Goal: Information Seeking & Learning: Find specific fact

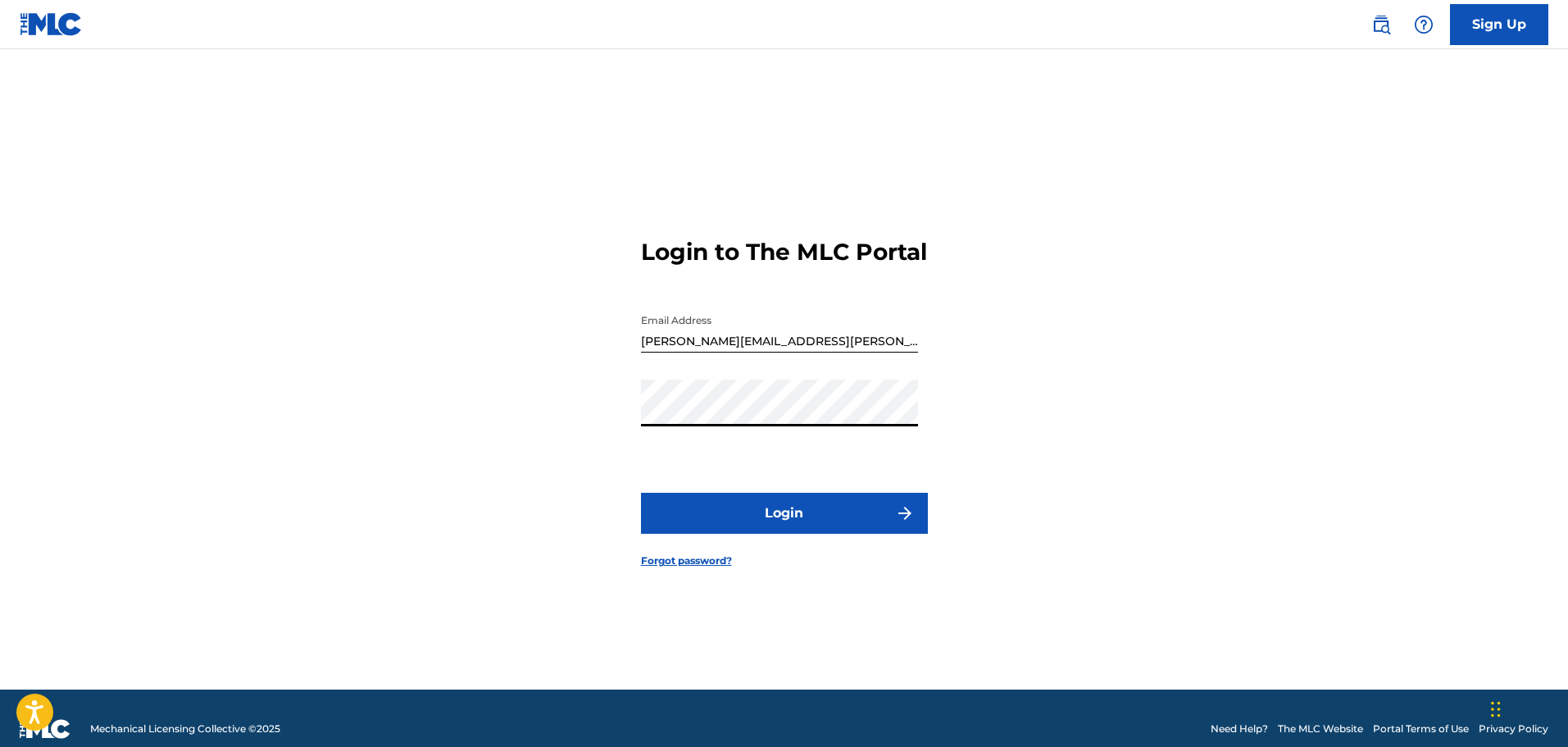
click at [641, 493] on button "Login" at bounding box center [785, 513] width 287 height 41
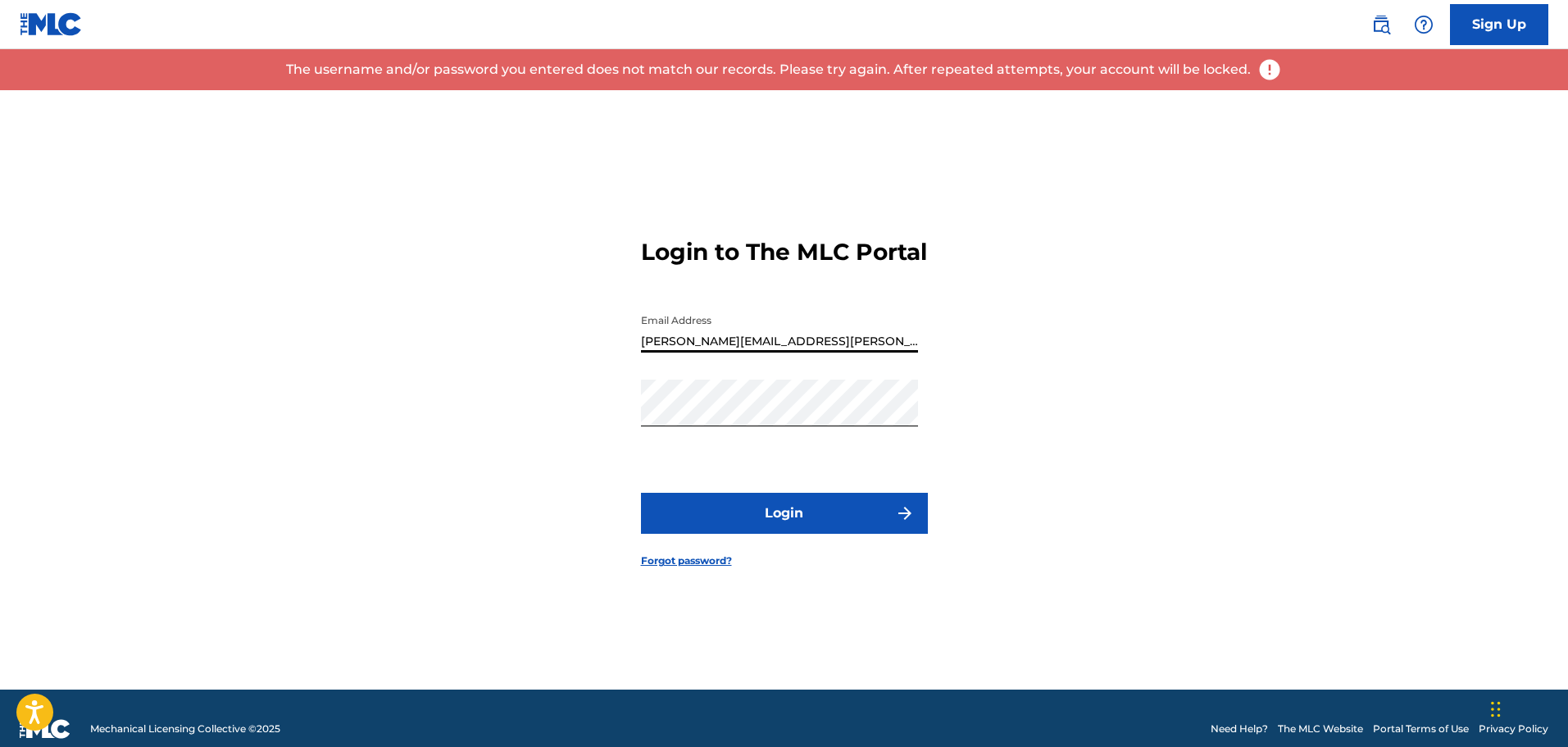
click at [837, 352] on input "[PERSON_NAME][EMAIL_ADDRESS][PERSON_NAME][DOMAIN_NAME]" at bounding box center [780, 329] width 277 height 47
drag, startPoint x: 837, startPoint y: 356, endPoint x: 782, endPoint y: 356, distance: 55.0
click at [782, 352] on input "[PERSON_NAME][EMAIL_ADDRESS][PERSON_NAME][DOMAIN_NAME]" at bounding box center [780, 329] width 277 height 47
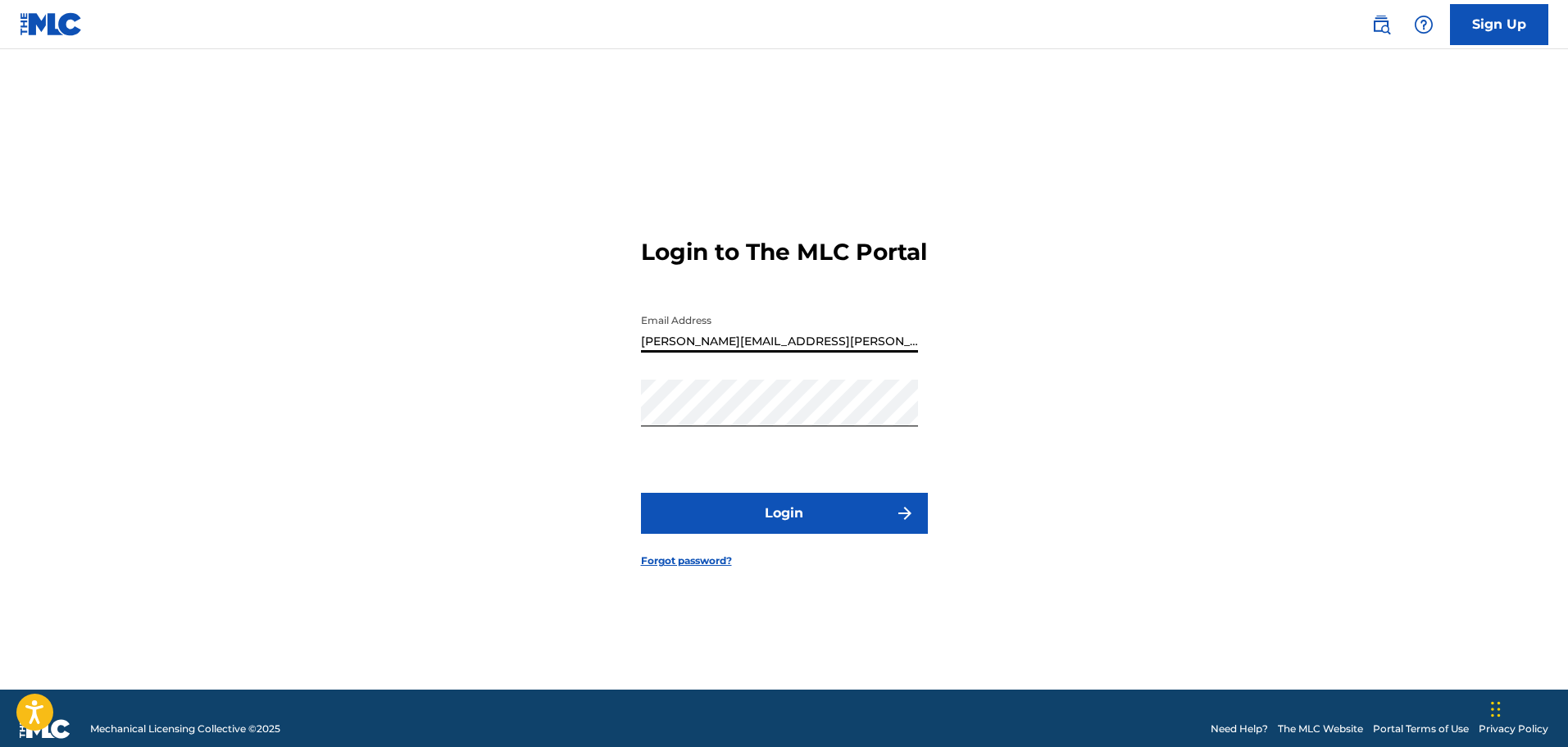
type input "[PERSON_NAME][EMAIL_ADDRESS][PERSON_NAME][DOMAIN_NAME]"
click at [848, 528] on button "Login" at bounding box center [785, 513] width 287 height 41
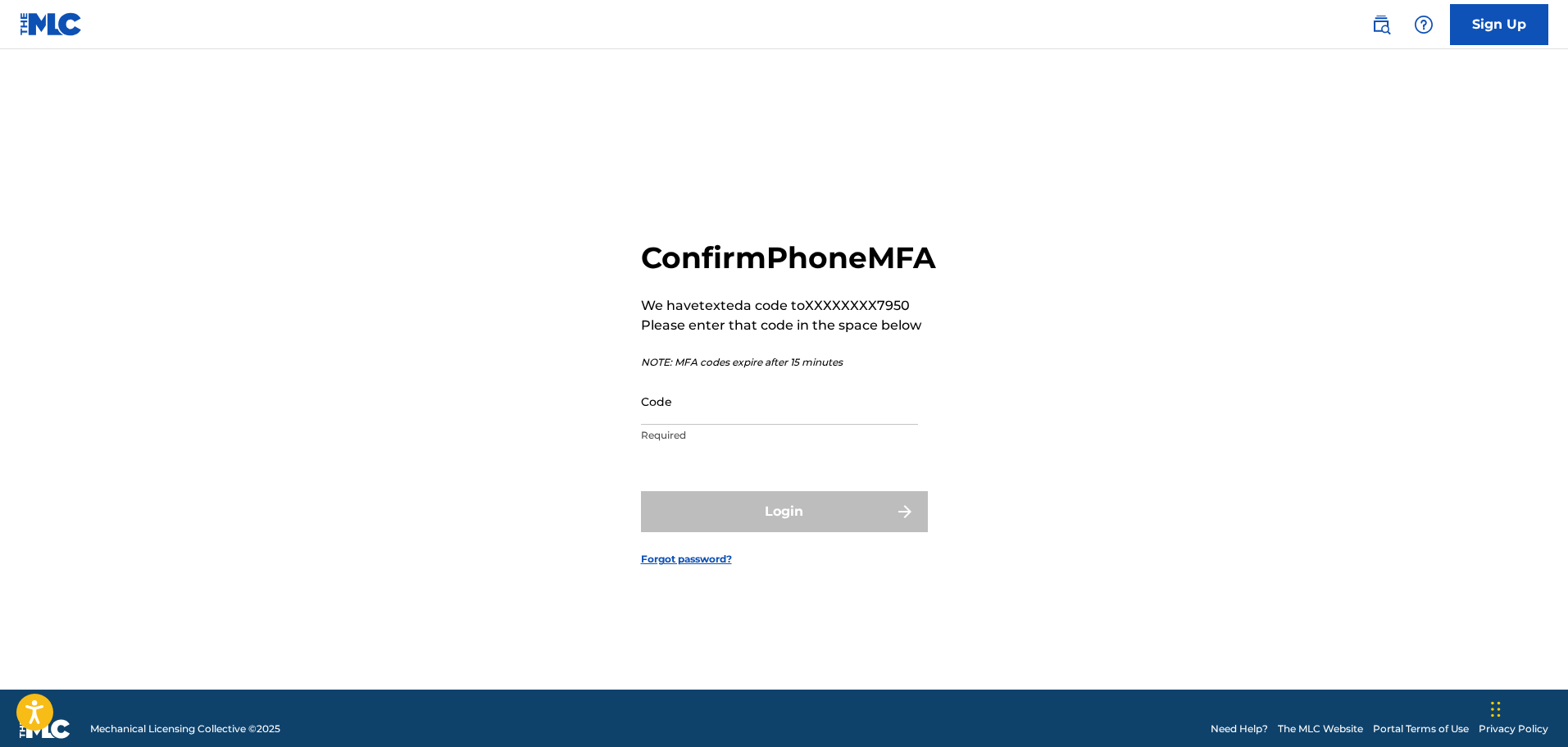
click at [805, 443] on p "Required" at bounding box center [780, 435] width 277 height 15
click at [806, 425] on input "Code" at bounding box center [780, 401] width 277 height 47
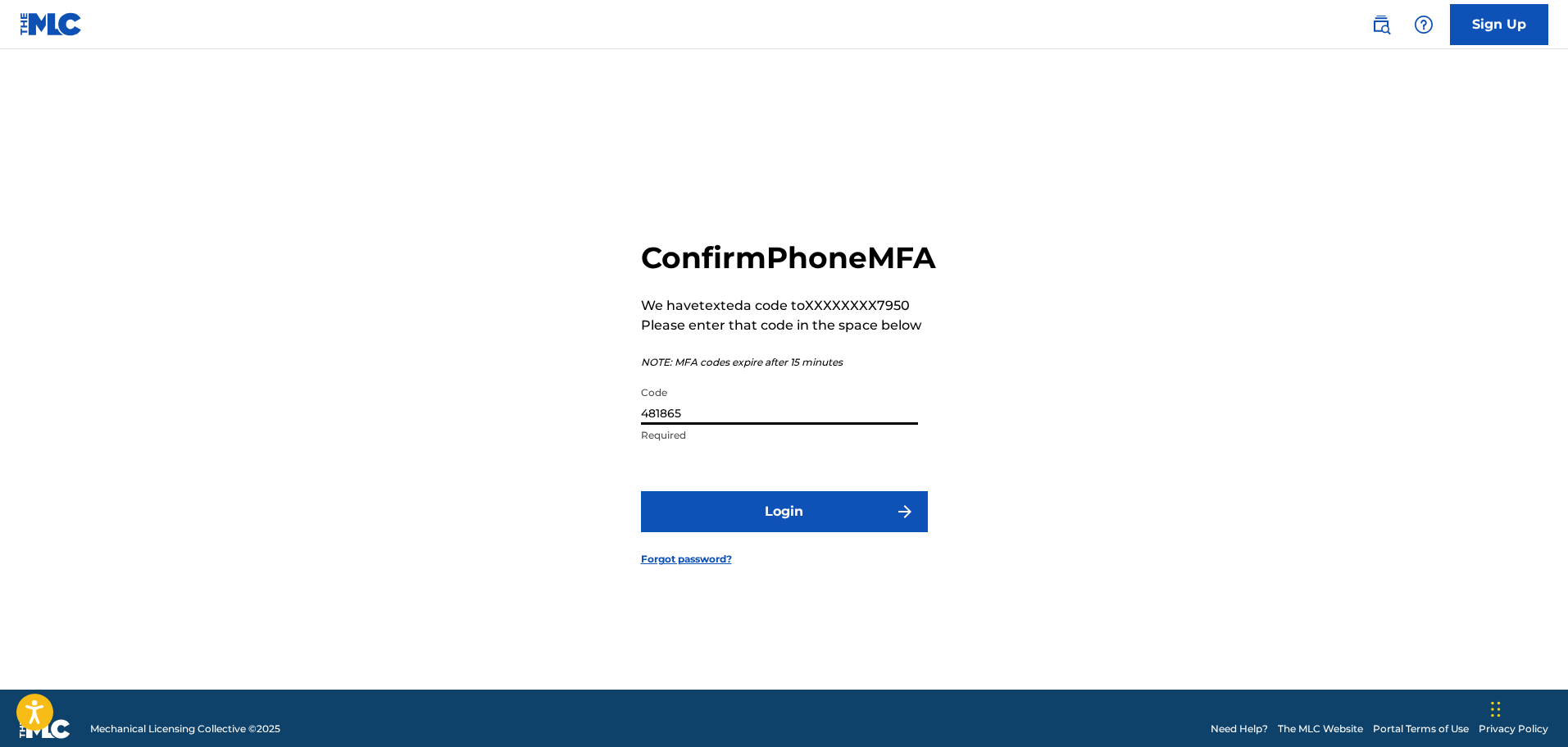
type input "481865"
click at [835, 528] on button "Login" at bounding box center [785, 511] width 287 height 41
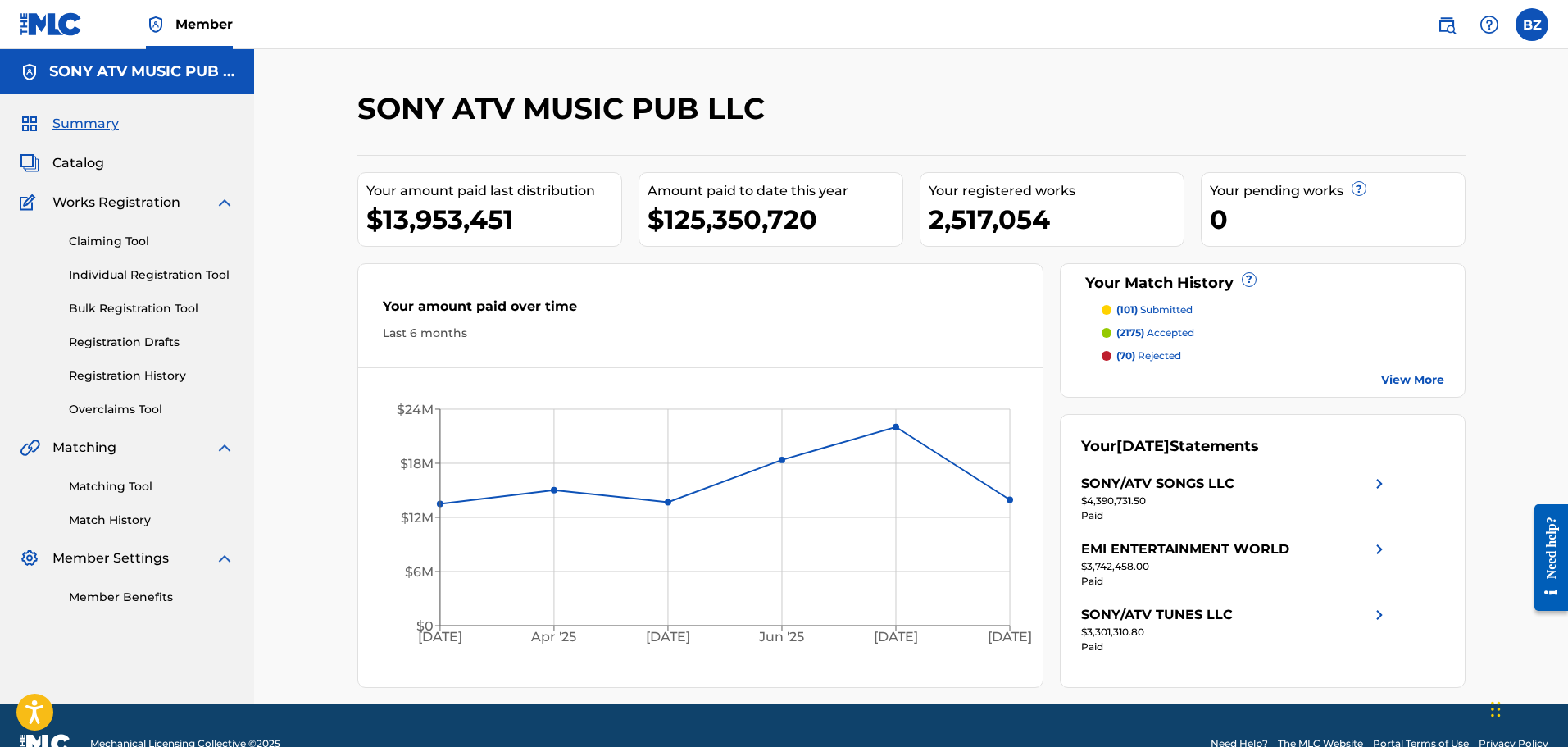
click at [1459, 30] on link at bounding box center [1447, 24] width 32 height 32
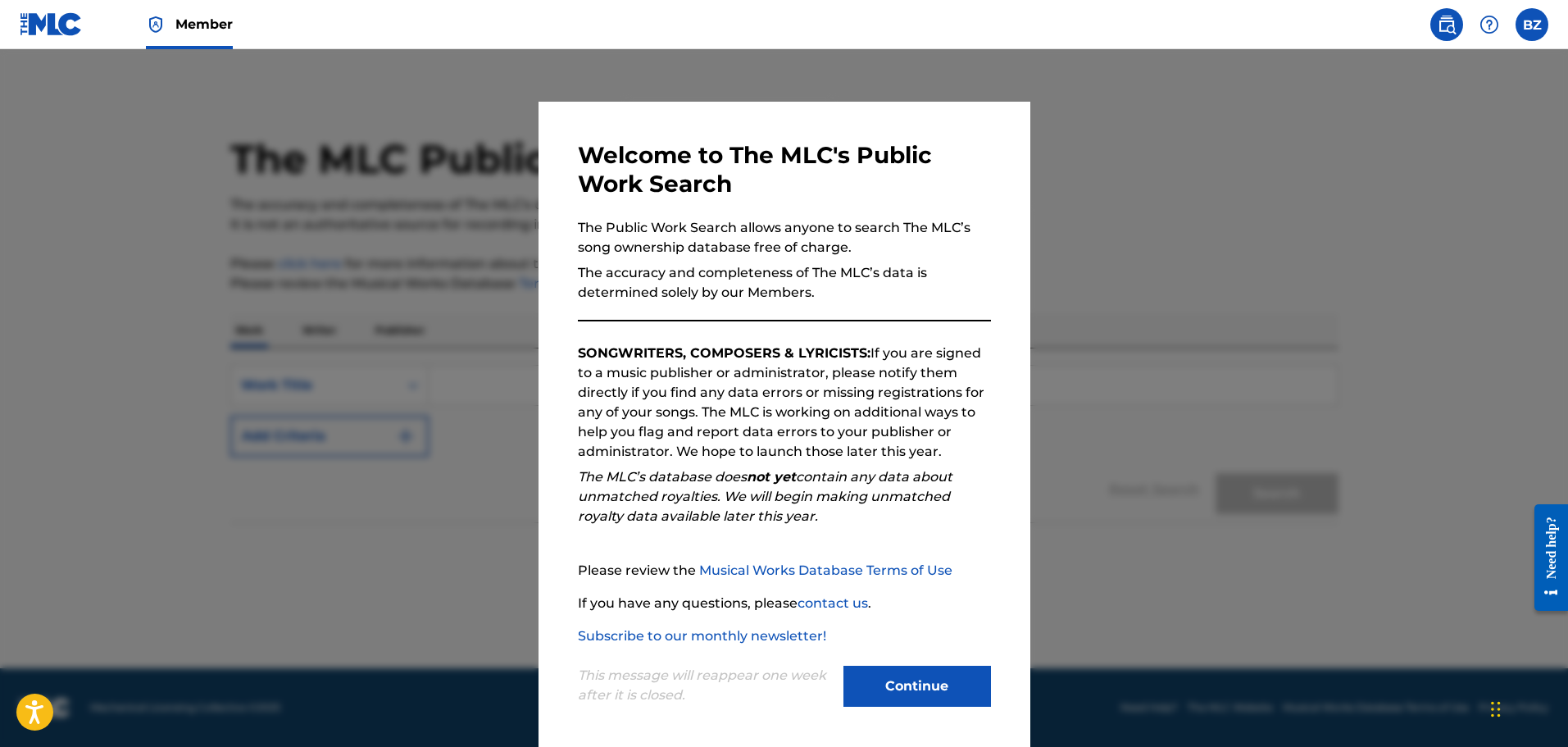
click at [927, 695] on button "Continue" at bounding box center [918, 686] width 148 height 41
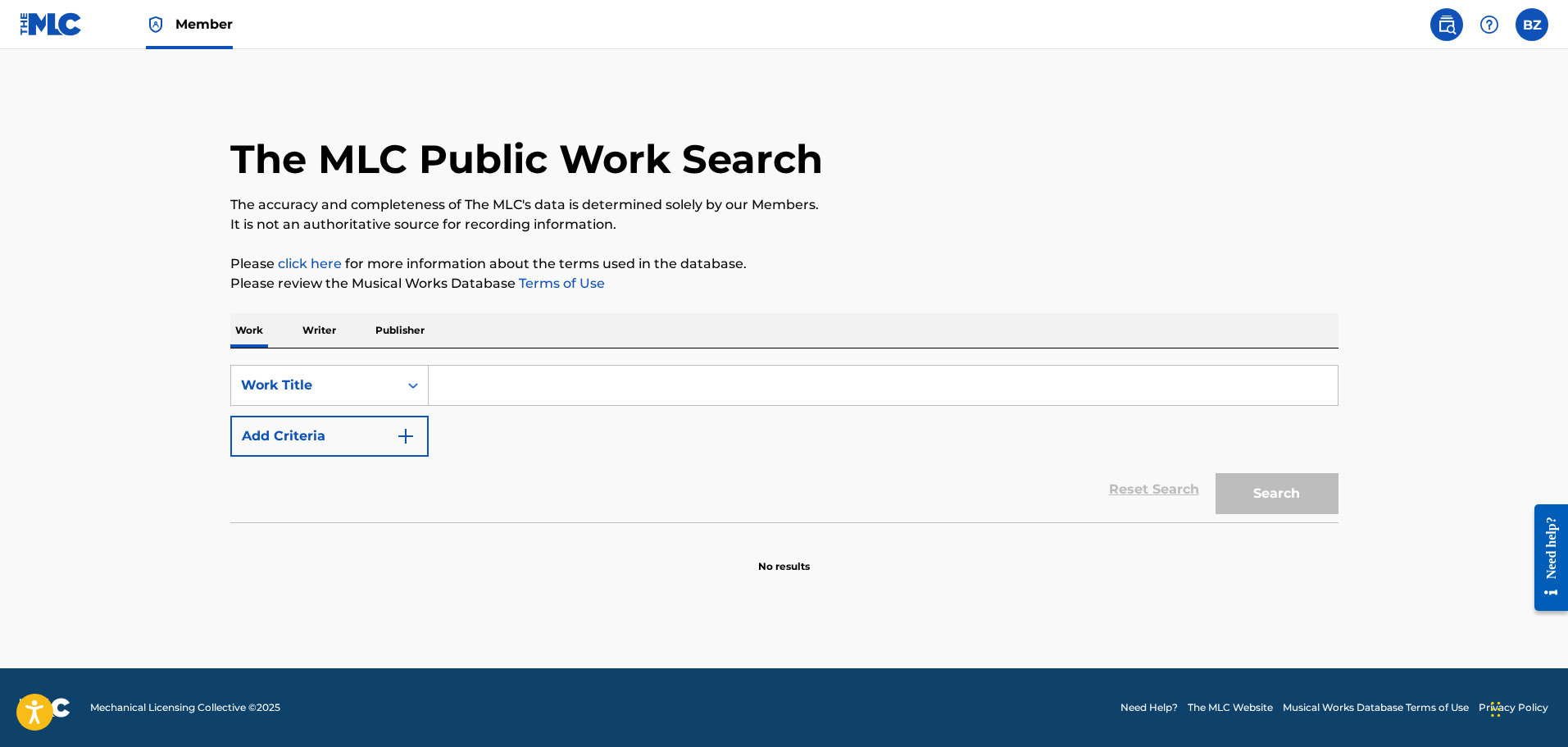
click at [470, 396] on input "Search Form" at bounding box center [883, 385] width 909 height 39
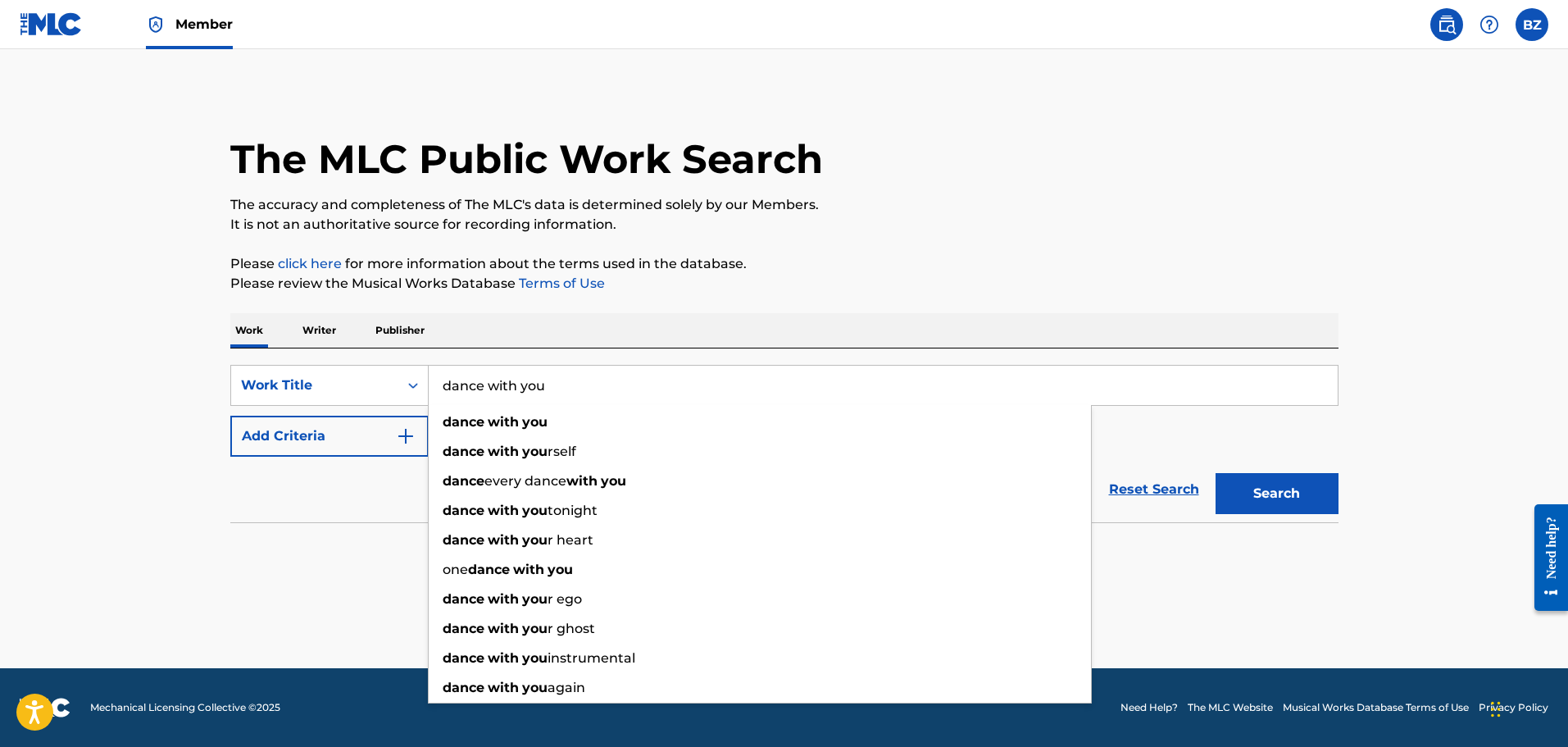
type input "dance with you"
click at [288, 528] on section at bounding box center [784, 527] width 1109 height 9
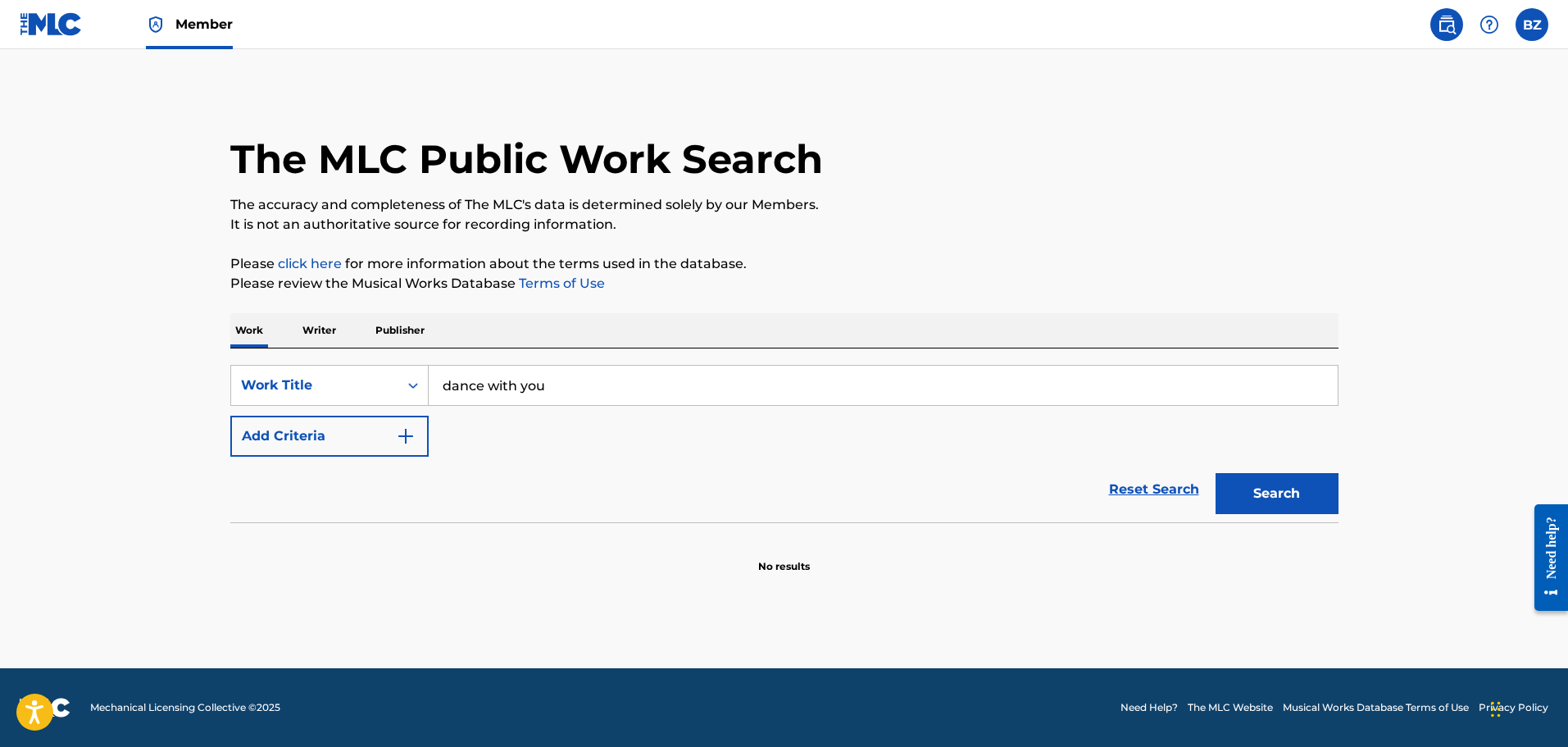
click at [308, 420] on button "Add Criteria" at bounding box center [329, 435] width 198 height 41
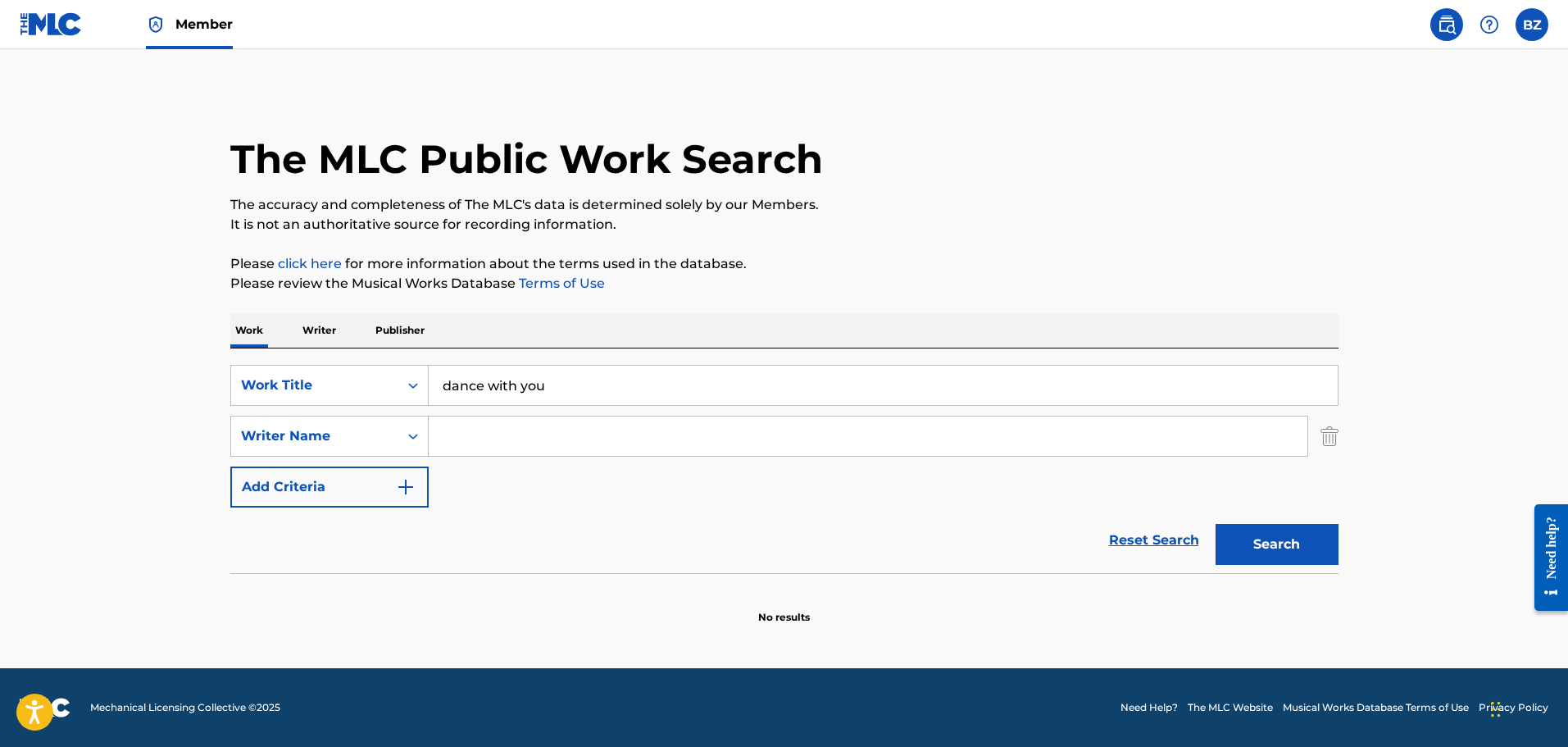
click at [543, 434] on input "Search Form" at bounding box center [868, 435] width 879 height 39
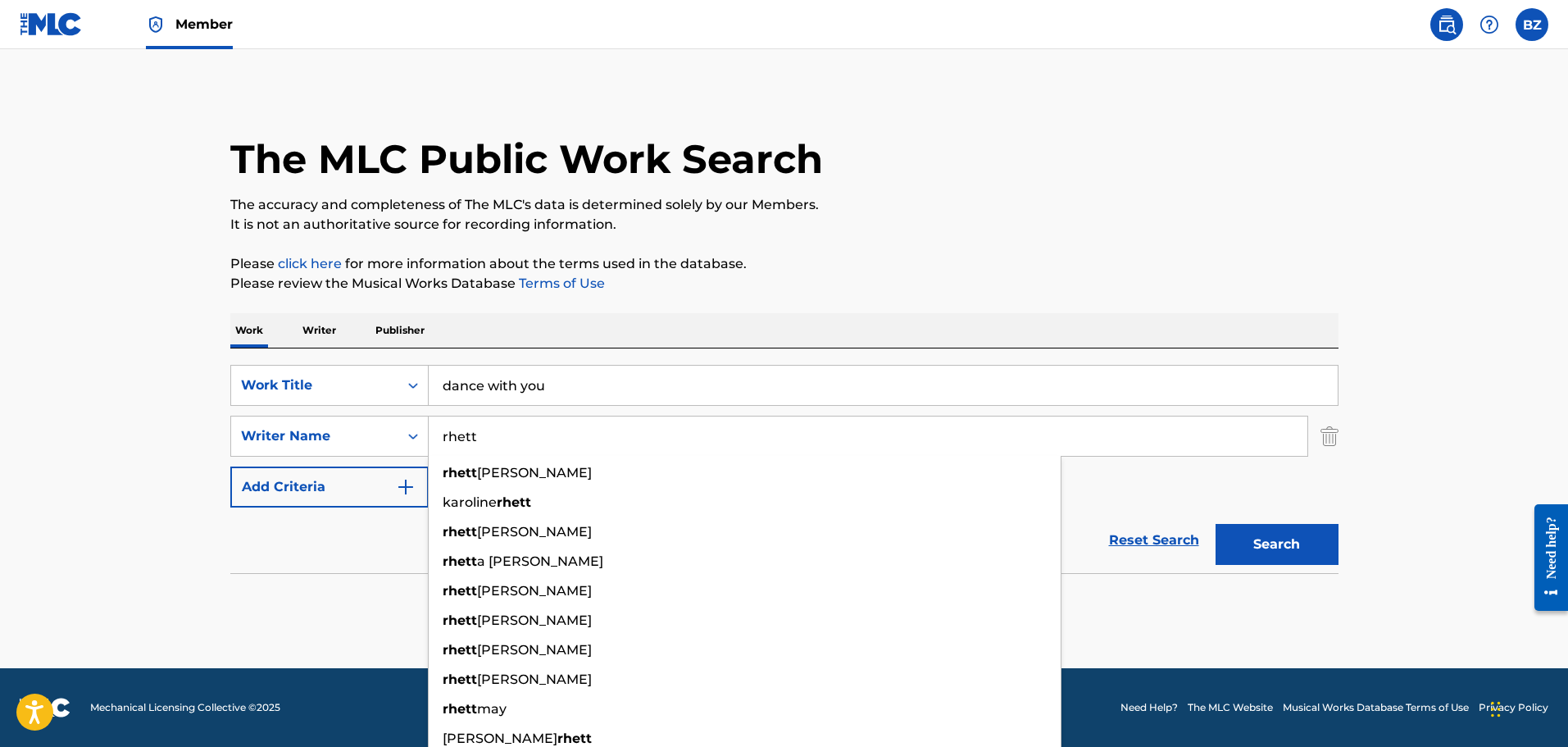
type input "rhett"
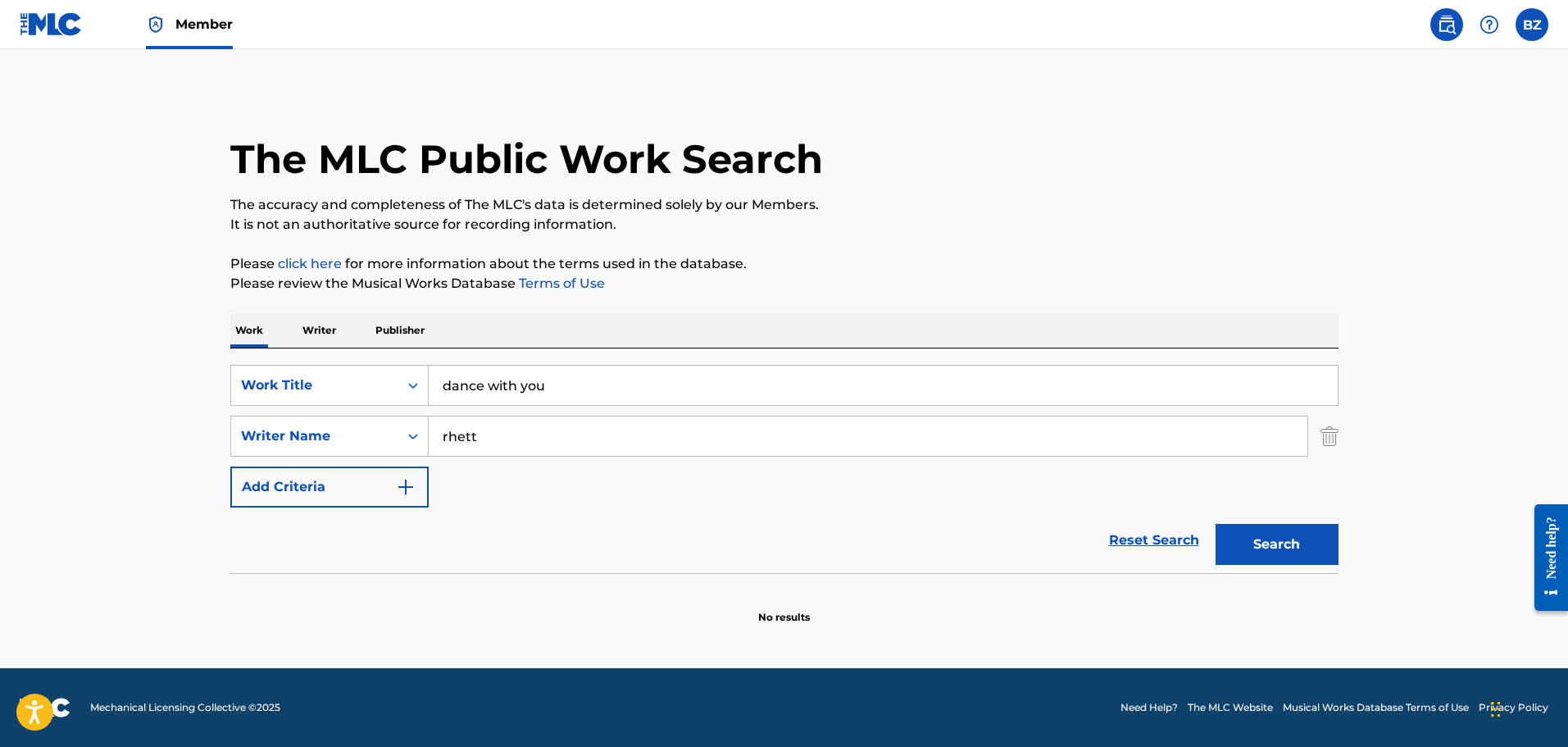
click at [1260, 525] on button "Search" at bounding box center [1277, 544] width 123 height 41
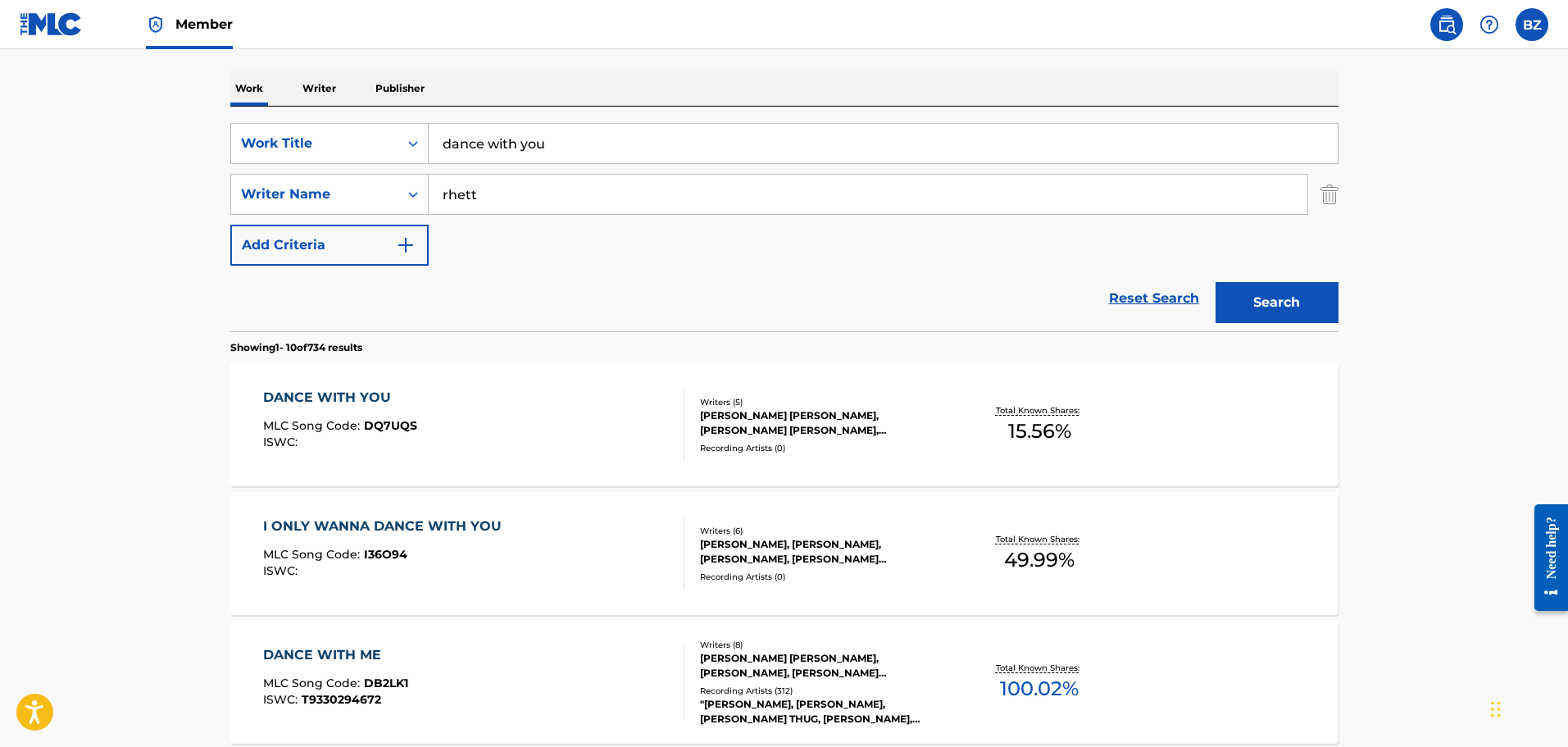
scroll to position [246, 0]
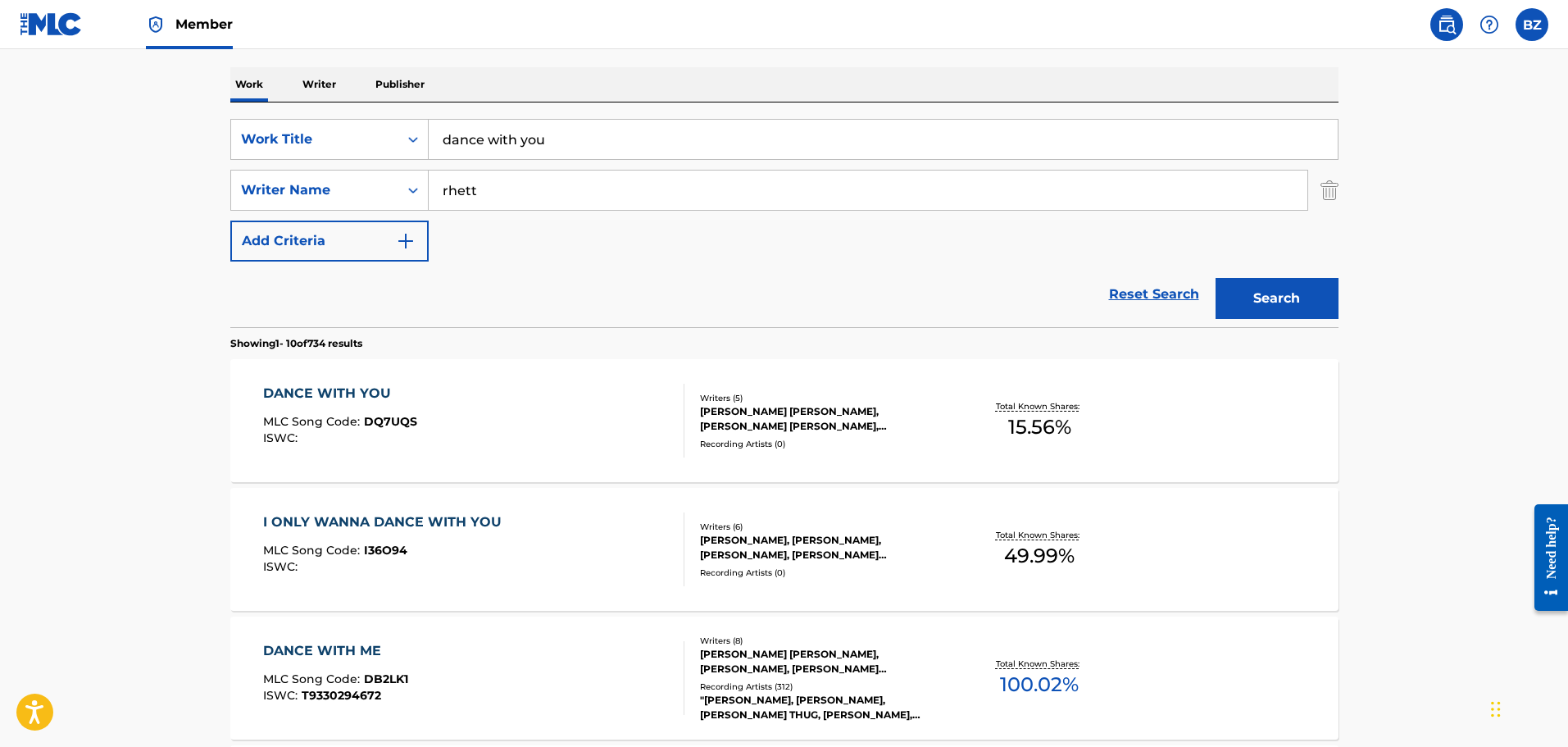
click at [473, 461] on div "DANCE WITH YOU MLC Song Code : DQ7UQS ISWC : Writers ( 5 ) [PERSON_NAME] [PERSO…" at bounding box center [784, 420] width 1109 height 123
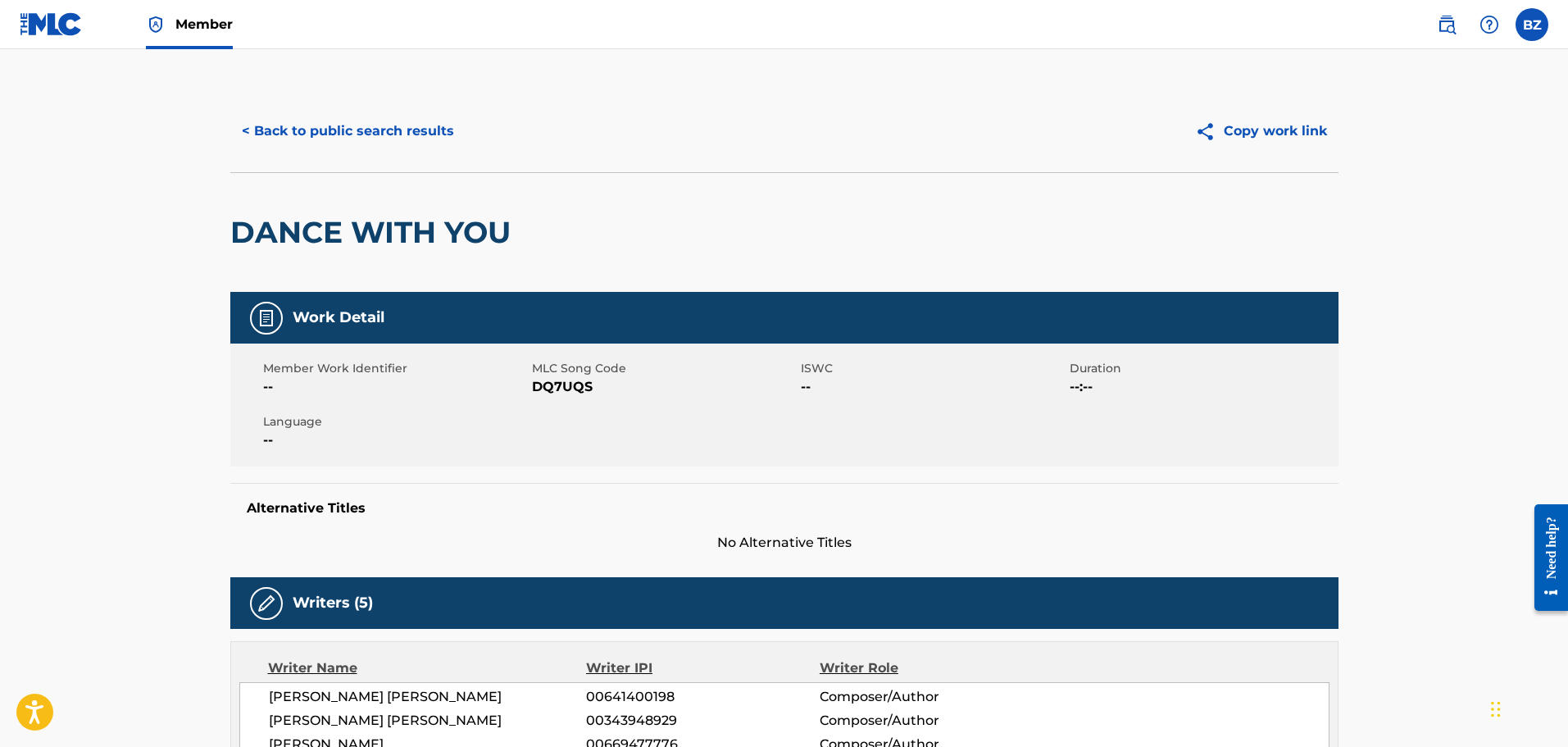
click at [300, 135] on button "< Back to public search results" at bounding box center [347, 130] width 235 height 41
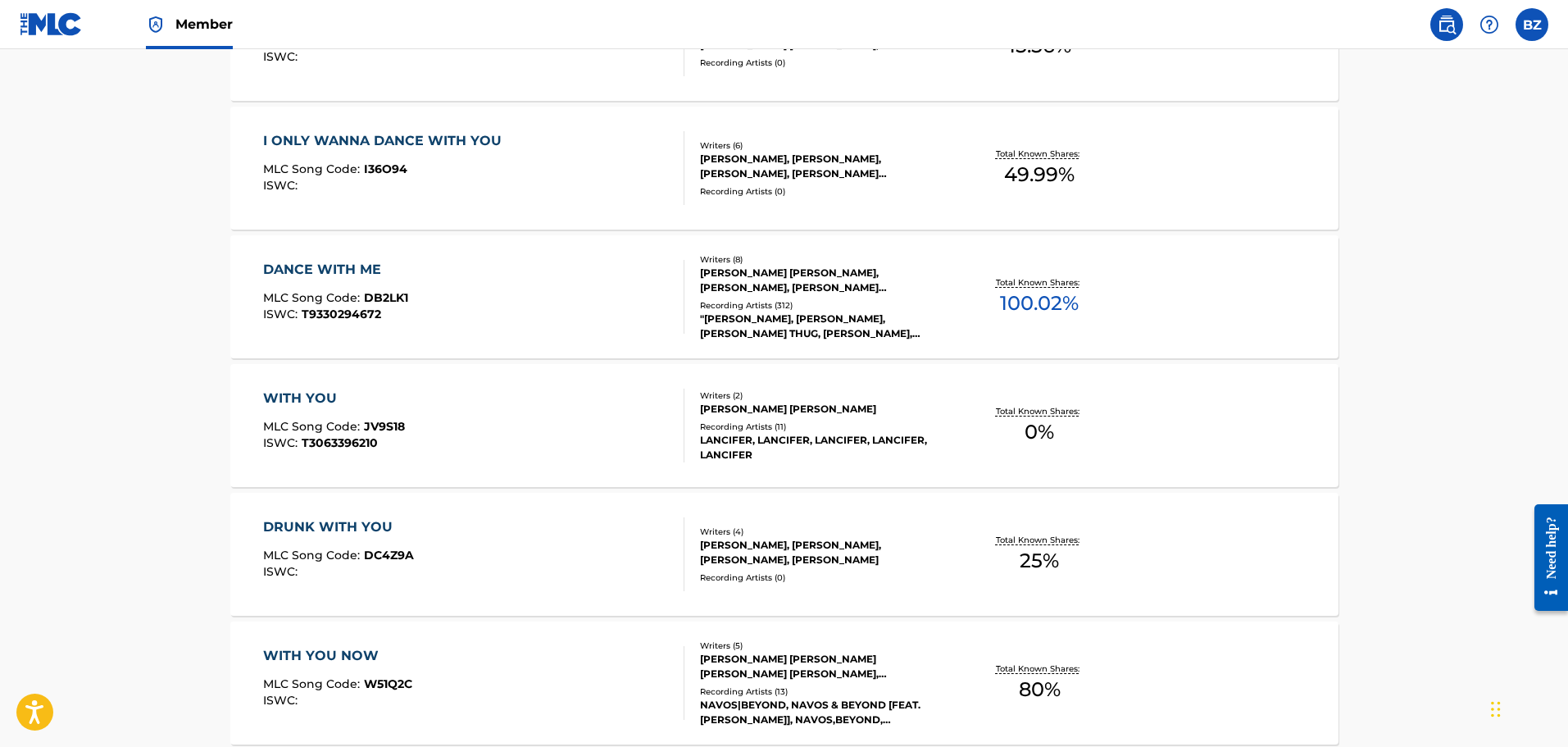
scroll to position [656, 0]
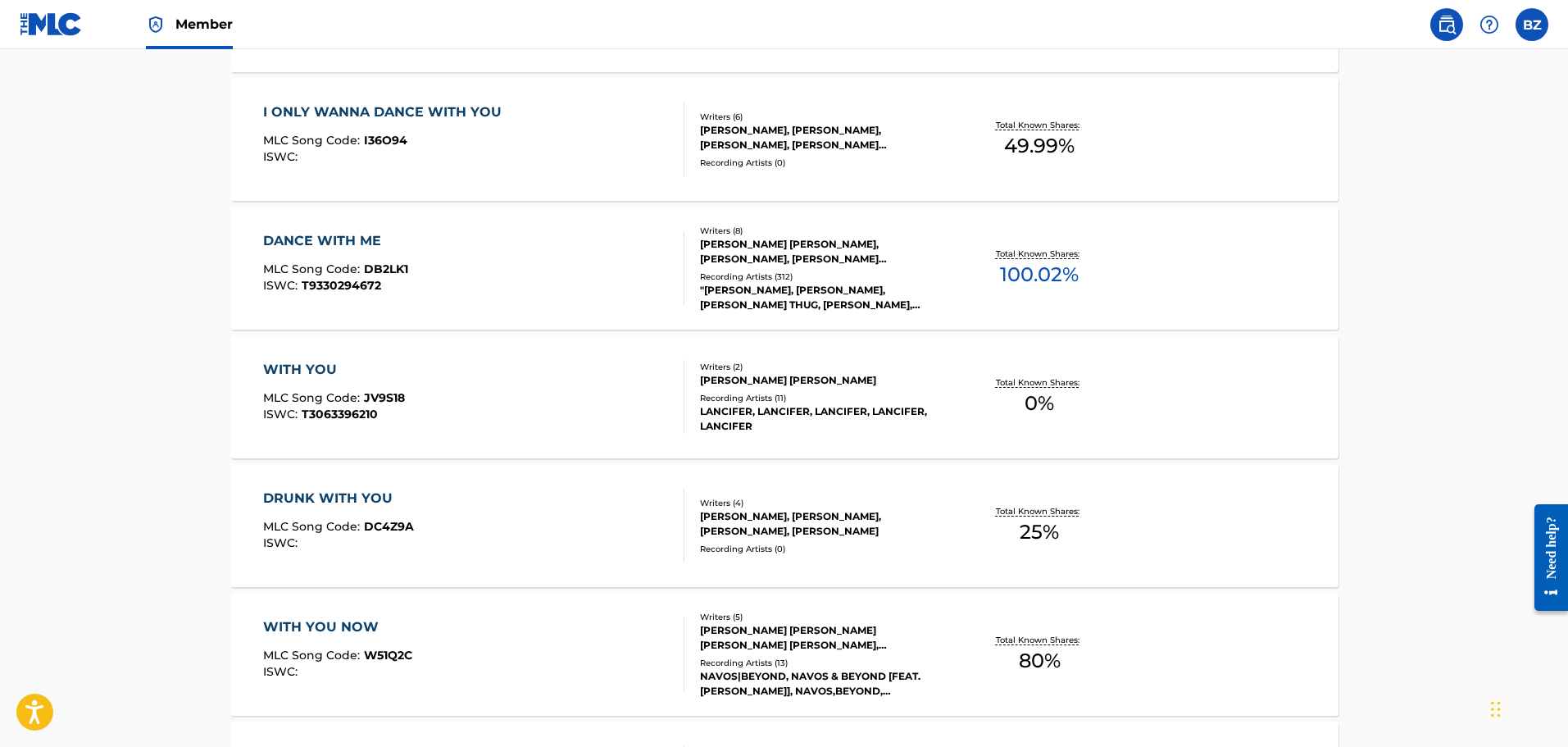
click at [728, 281] on div "Recording Artists ( 312 )" at bounding box center [824, 277] width 247 height 12
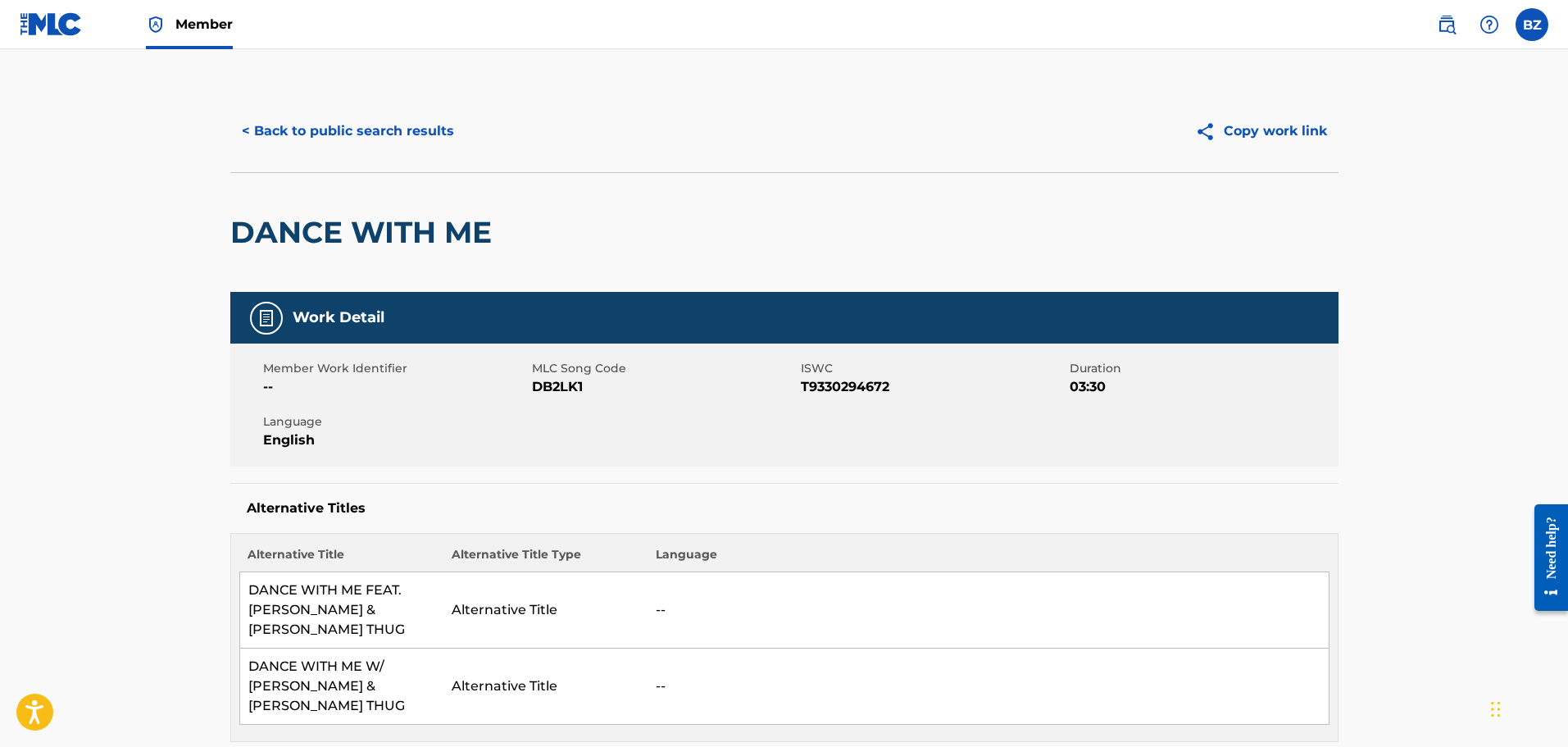
click at [307, 113] on button "< Back to public search results" at bounding box center [347, 130] width 235 height 41
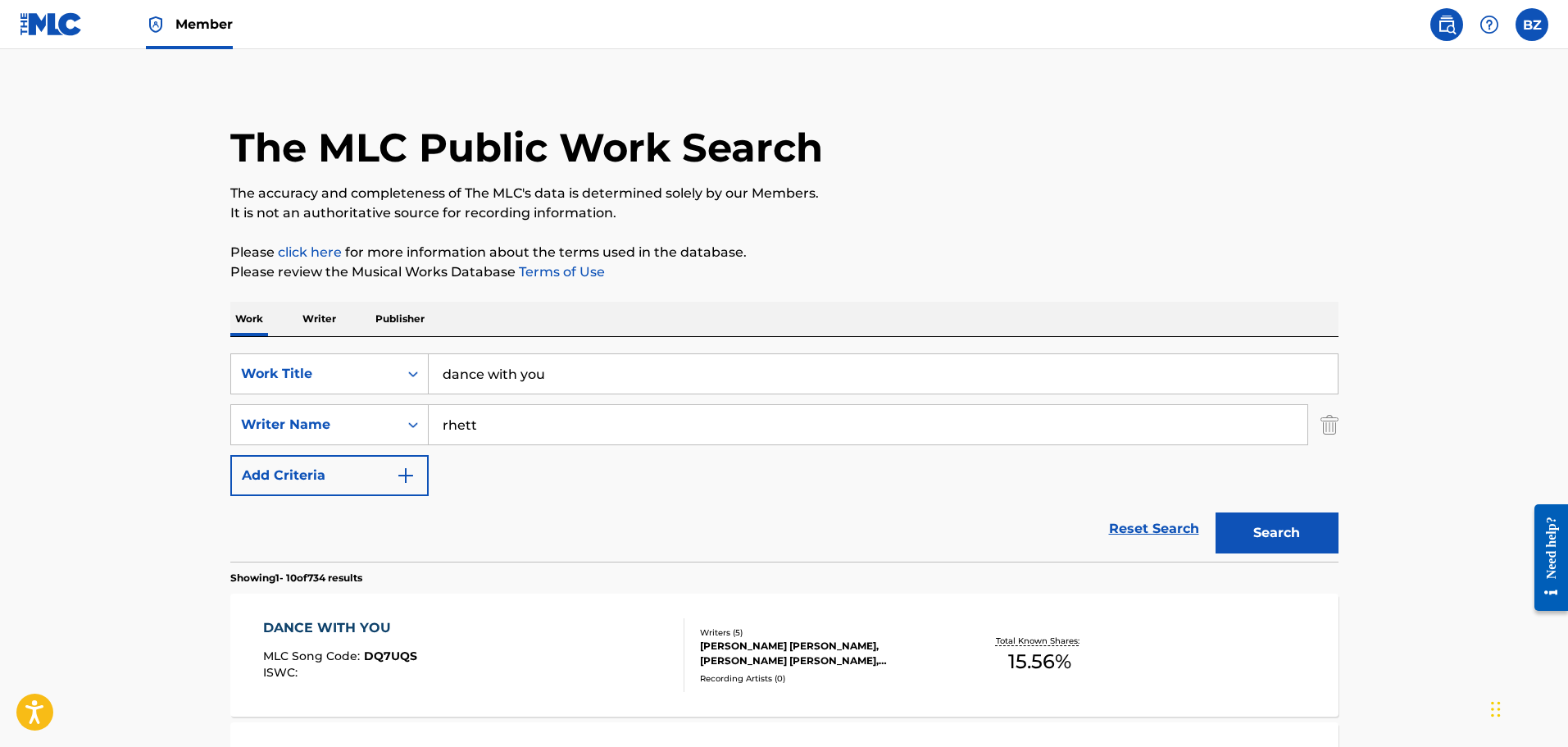
scroll to position [258, 0]
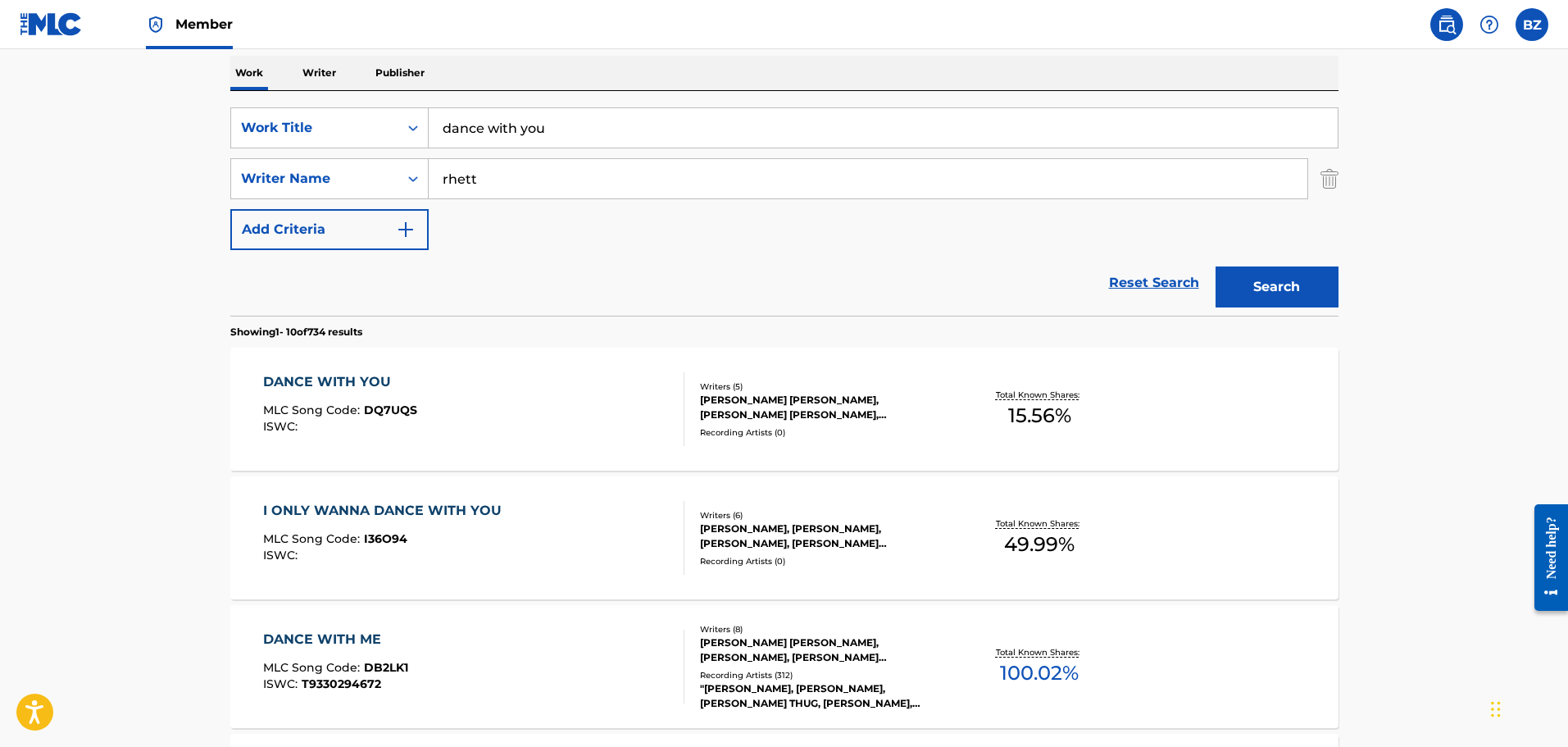
click at [603, 424] on div "DANCE WITH YOU MLC Song Code : DQ7UQS ISWC :" at bounding box center [473, 409] width 421 height 74
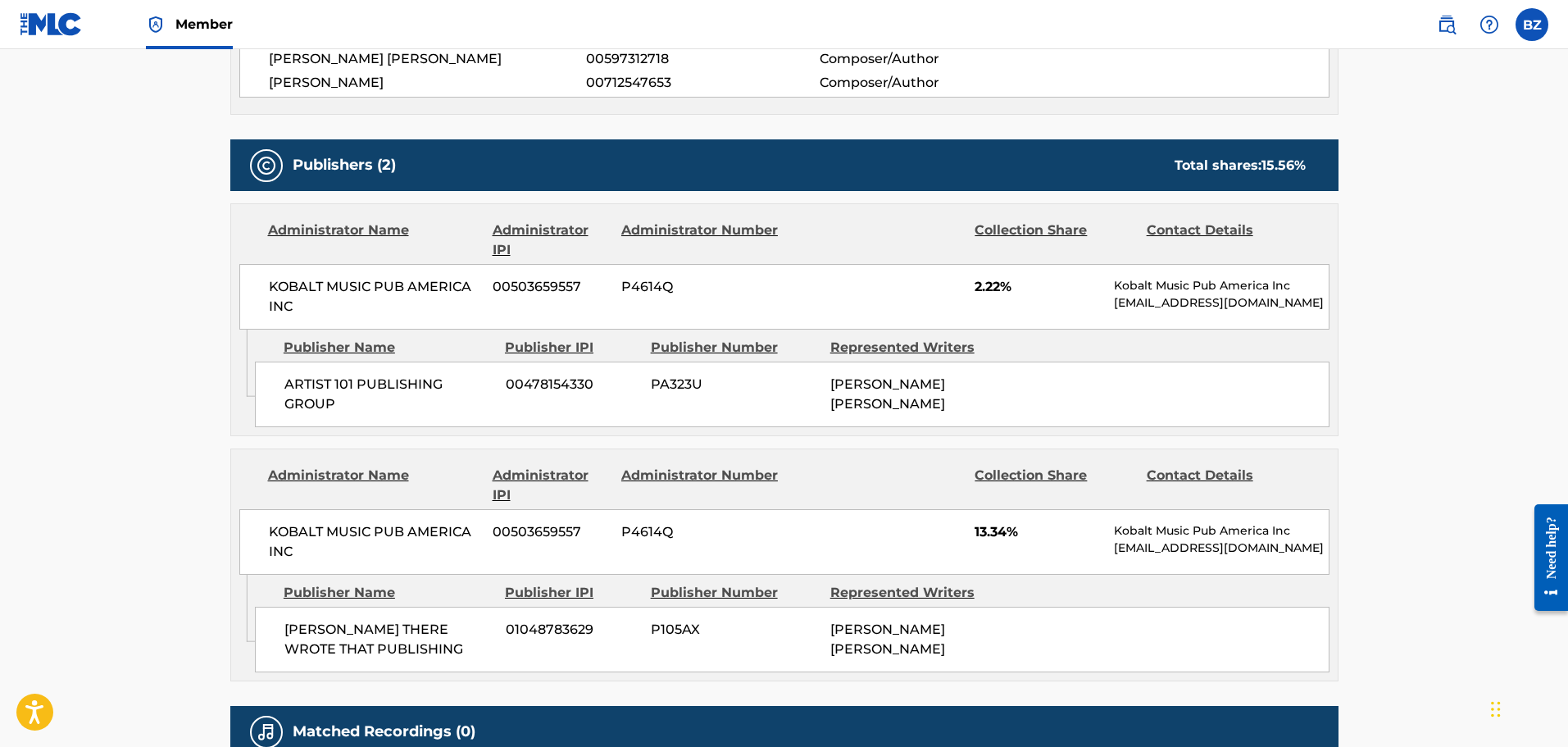
scroll to position [738, 0]
